Goal: Go to known website: Go to known website

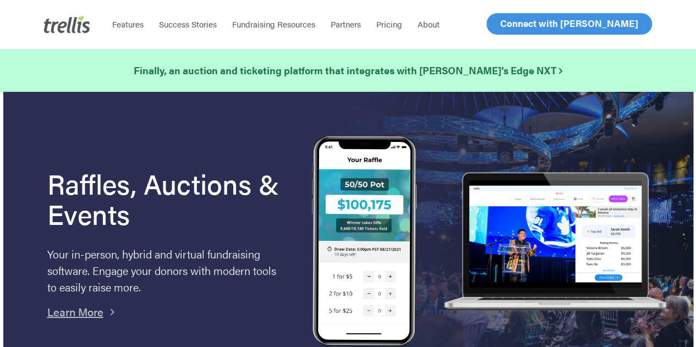
click at [505, 24] on span "Log In" at bounding box center [513, 23] width 26 height 13
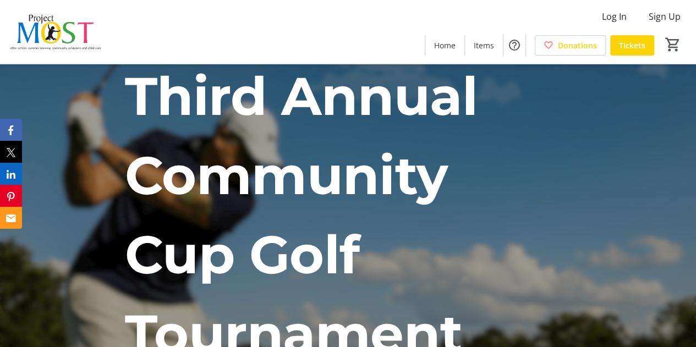
scroll to position [7, 0]
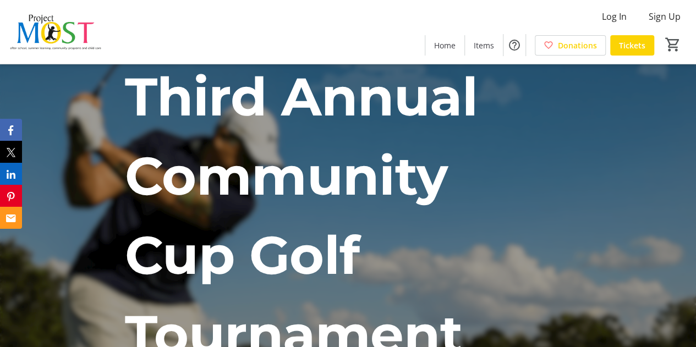
click at [544, 260] on p "Third Annual Community Cup Golf Tournament" at bounding box center [348, 215] width 446 height 317
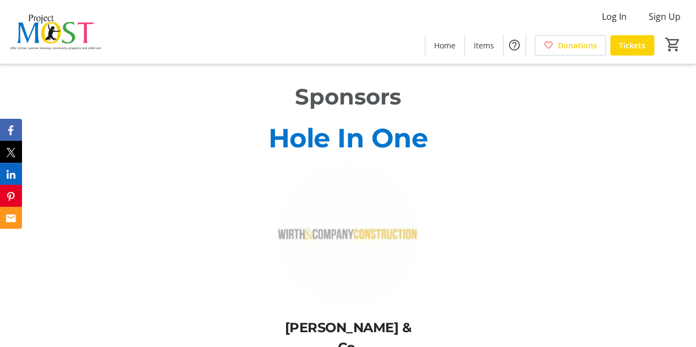
scroll to position [2651, 0]
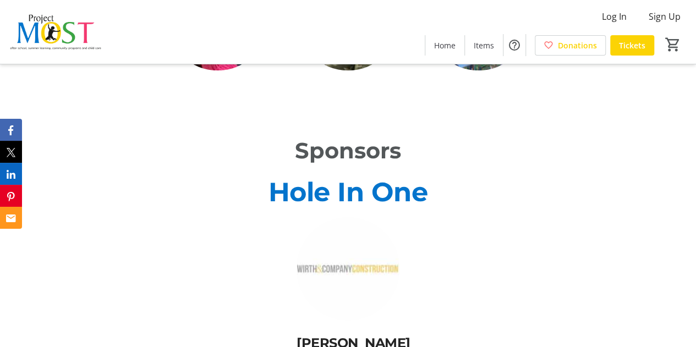
scroll to position [2593, 0]
